Goal: Information Seeking & Learning: Learn about a topic

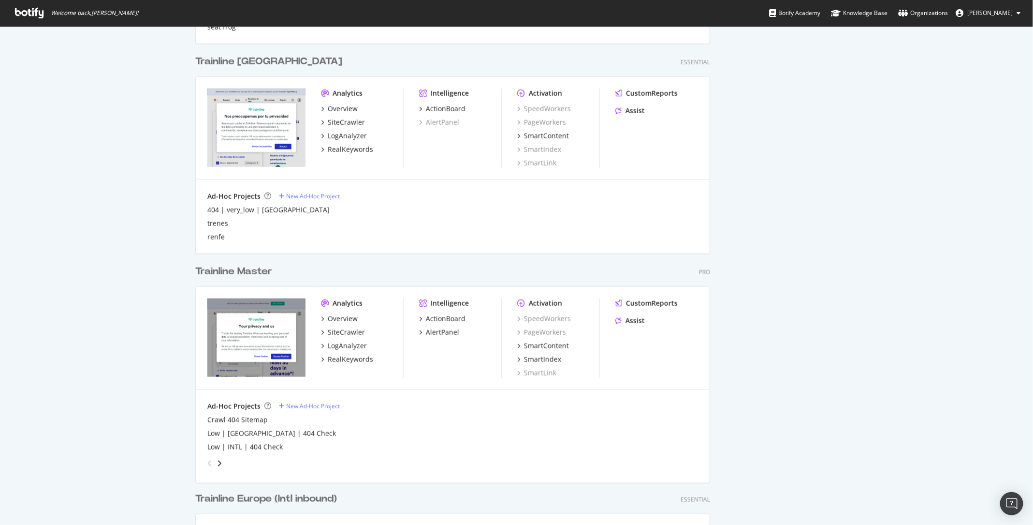
scroll to position [448, 0]
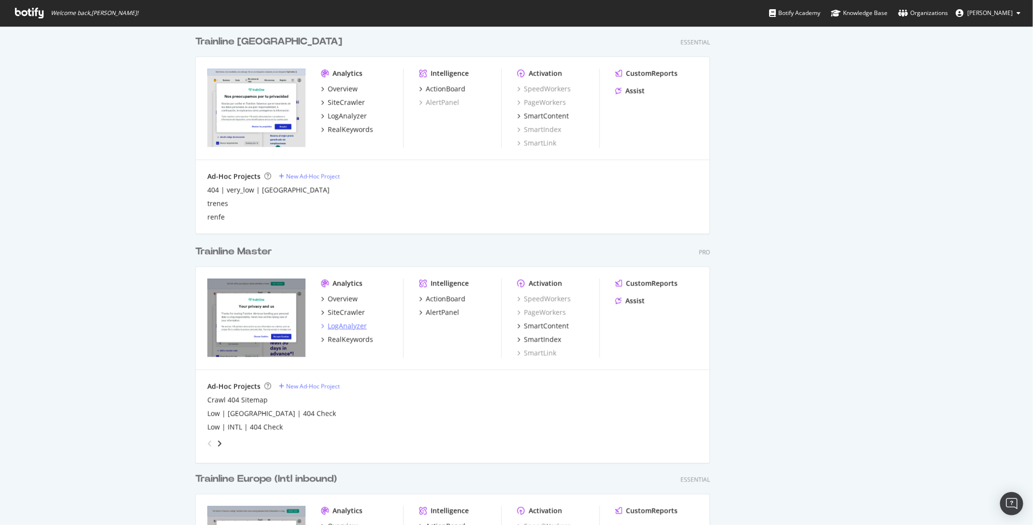
click at [345, 327] on div "LogAnalyzer" at bounding box center [347, 326] width 39 height 10
